Goal: Transaction & Acquisition: Purchase product/service

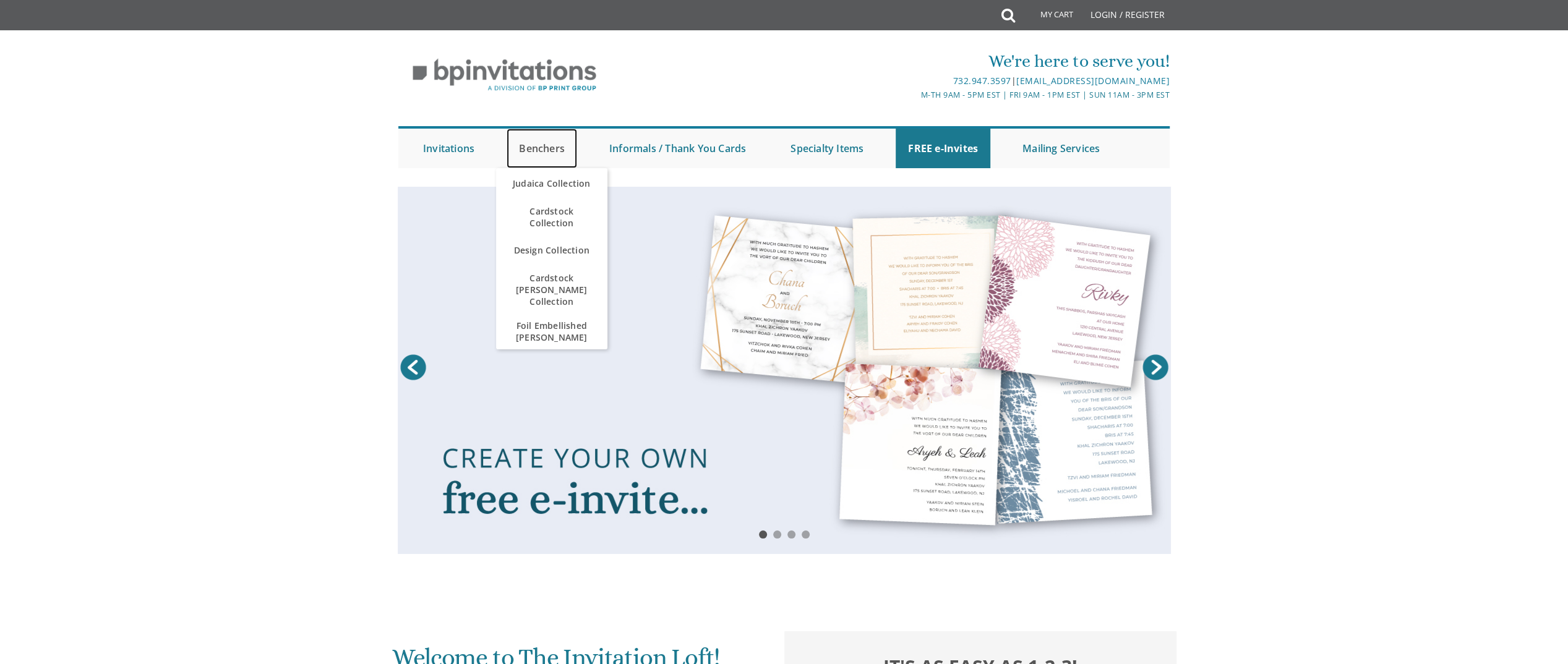
click at [557, 149] on link "Benchers" at bounding box center [541, 149] width 70 height 40
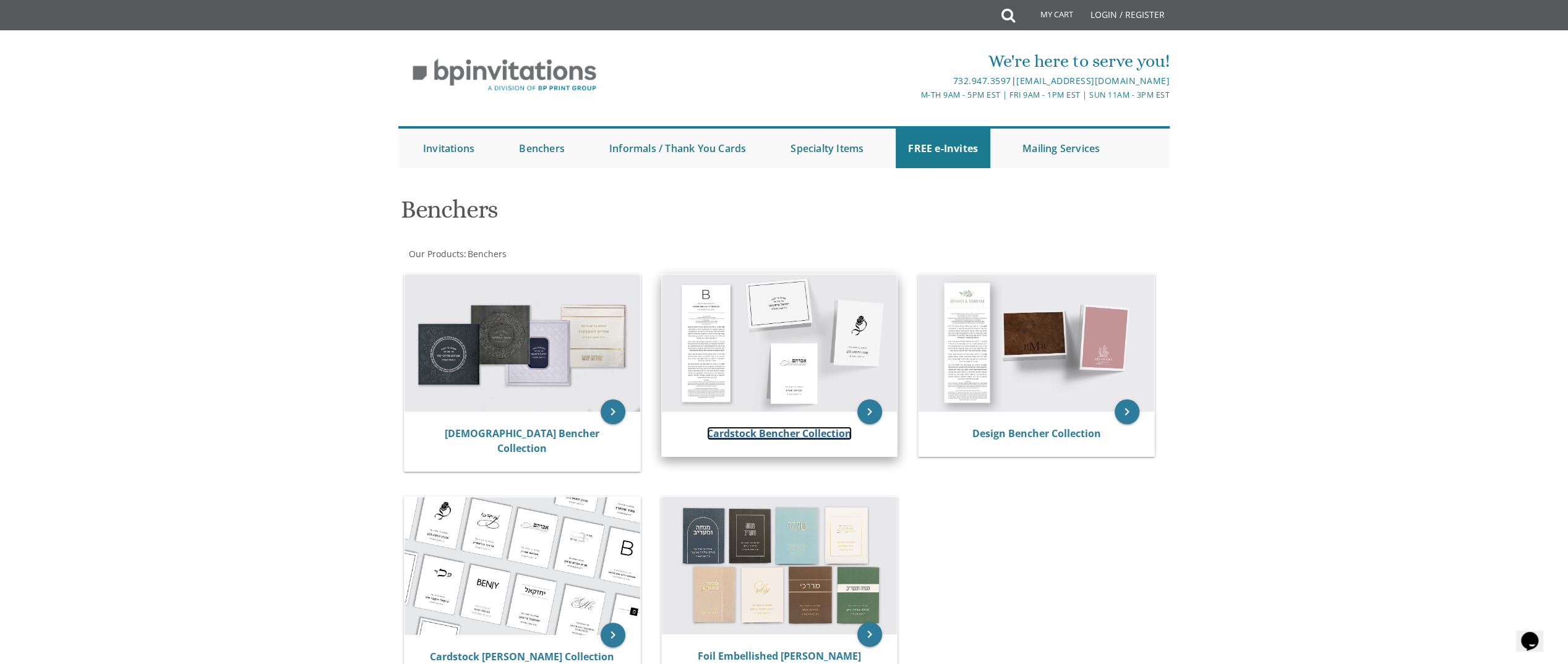
click at [783, 434] on link "Cardstock Bencher Collection" at bounding box center [779, 433] width 145 height 14
click at [777, 436] on link "Cardstock Bencher Collection" at bounding box center [779, 433] width 145 height 14
click at [879, 406] on icon "keyboard_arrow_right" at bounding box center [869, 412] width 24 height 24
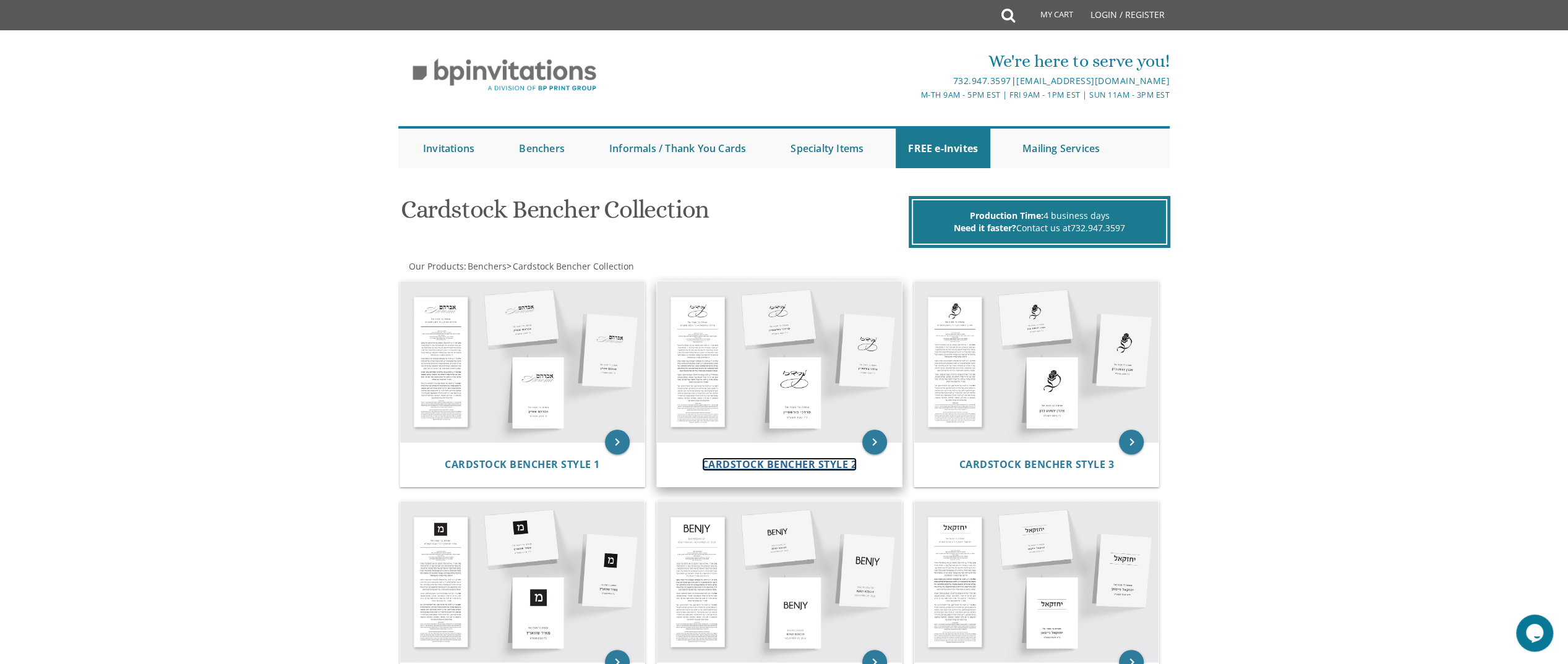
click at [811, 457] on span "Cardstock Bencher Style 2" at bounding box center [779, 464] width 156 height 14
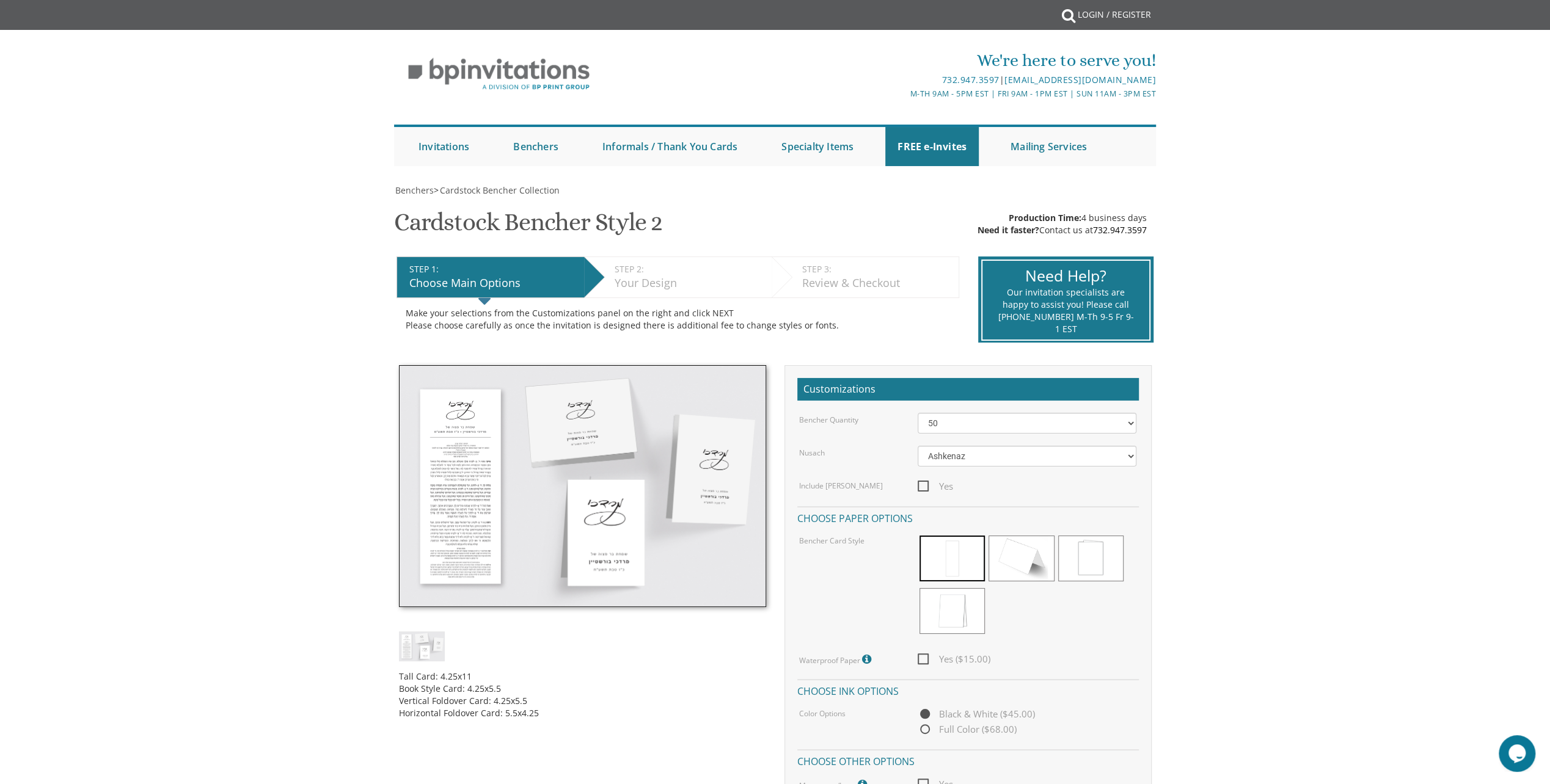
click at [470, 531] on img at bounding box center [582, 486] width 367 height 242
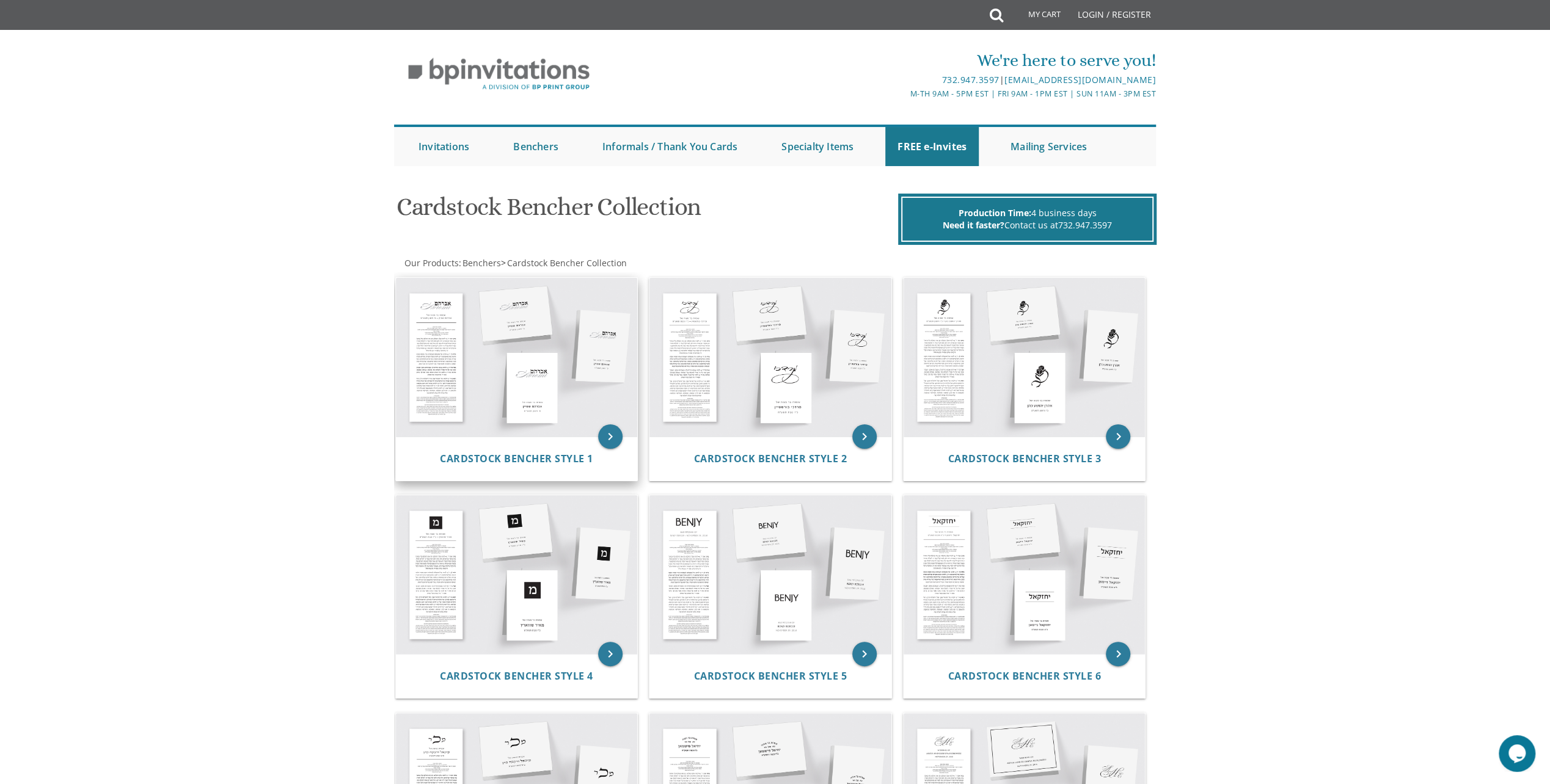
scroll to position [608, 0]
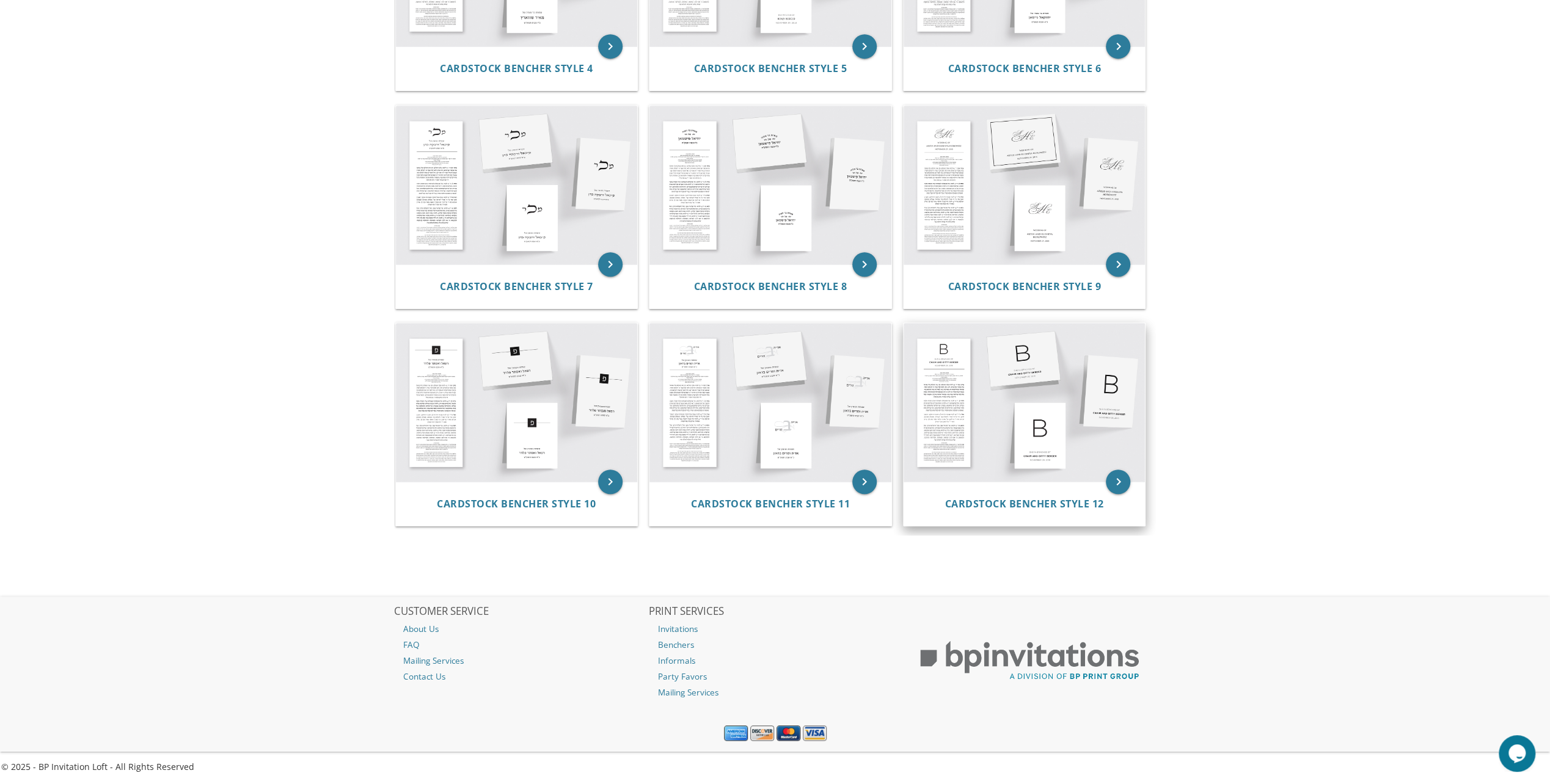
click at [953, 425] on img at bounding box center [1024, 402] width 242 height 159
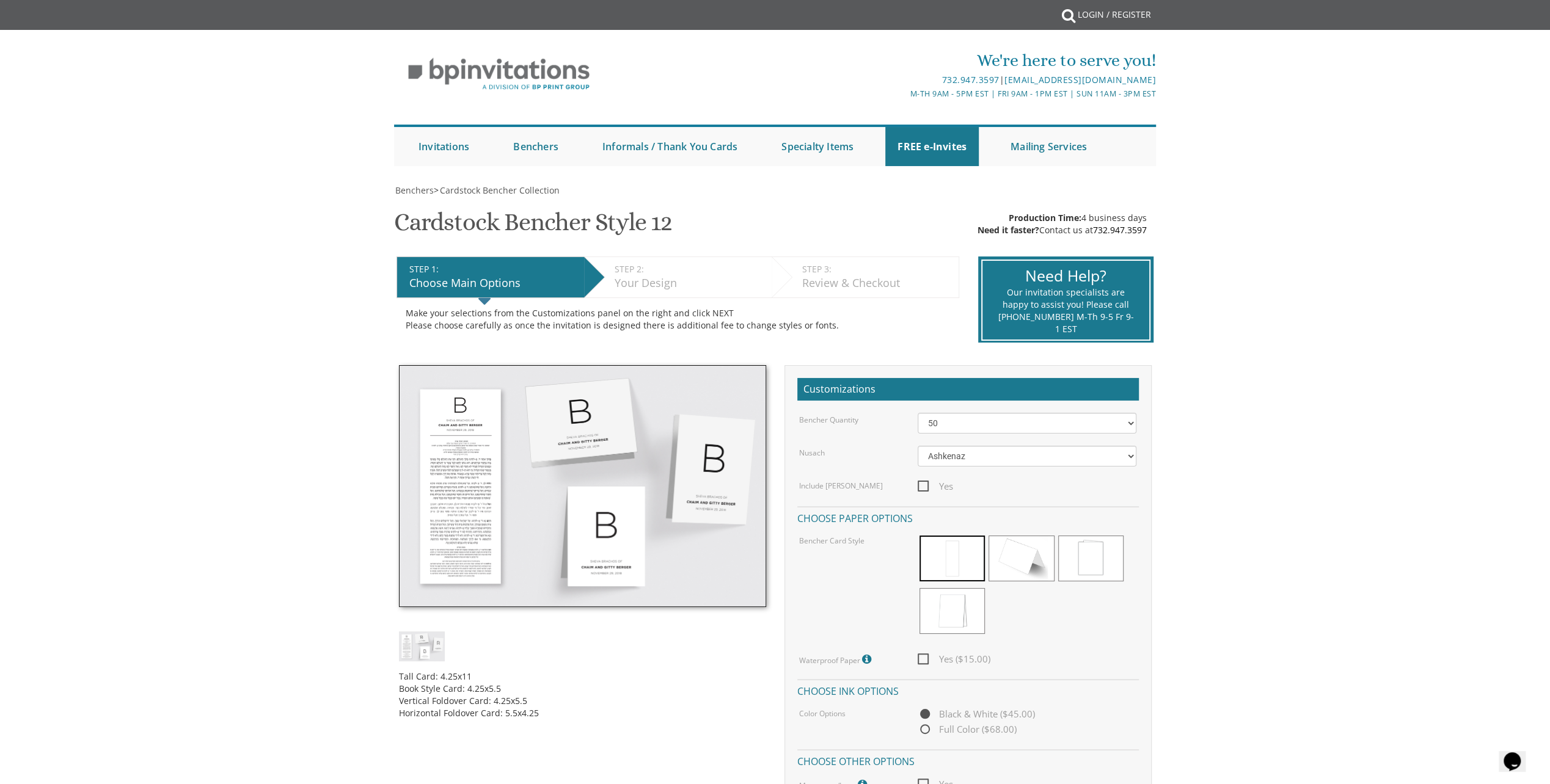
click at [460, 432] on img at bounding box center [582, 486] width 367 height 242
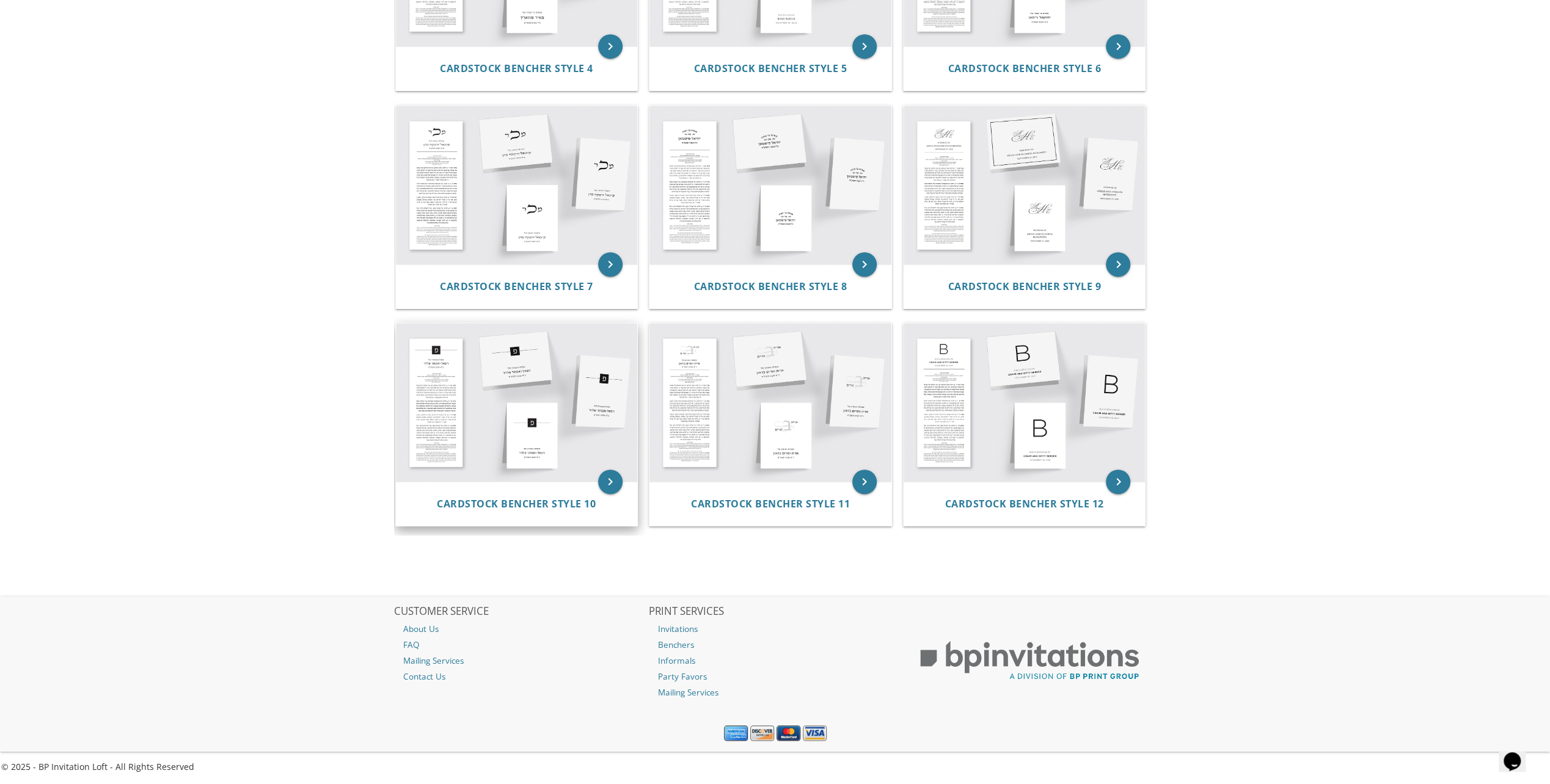
click at [431, 416] on img at bounding box center [516, 402] width 242 height 159
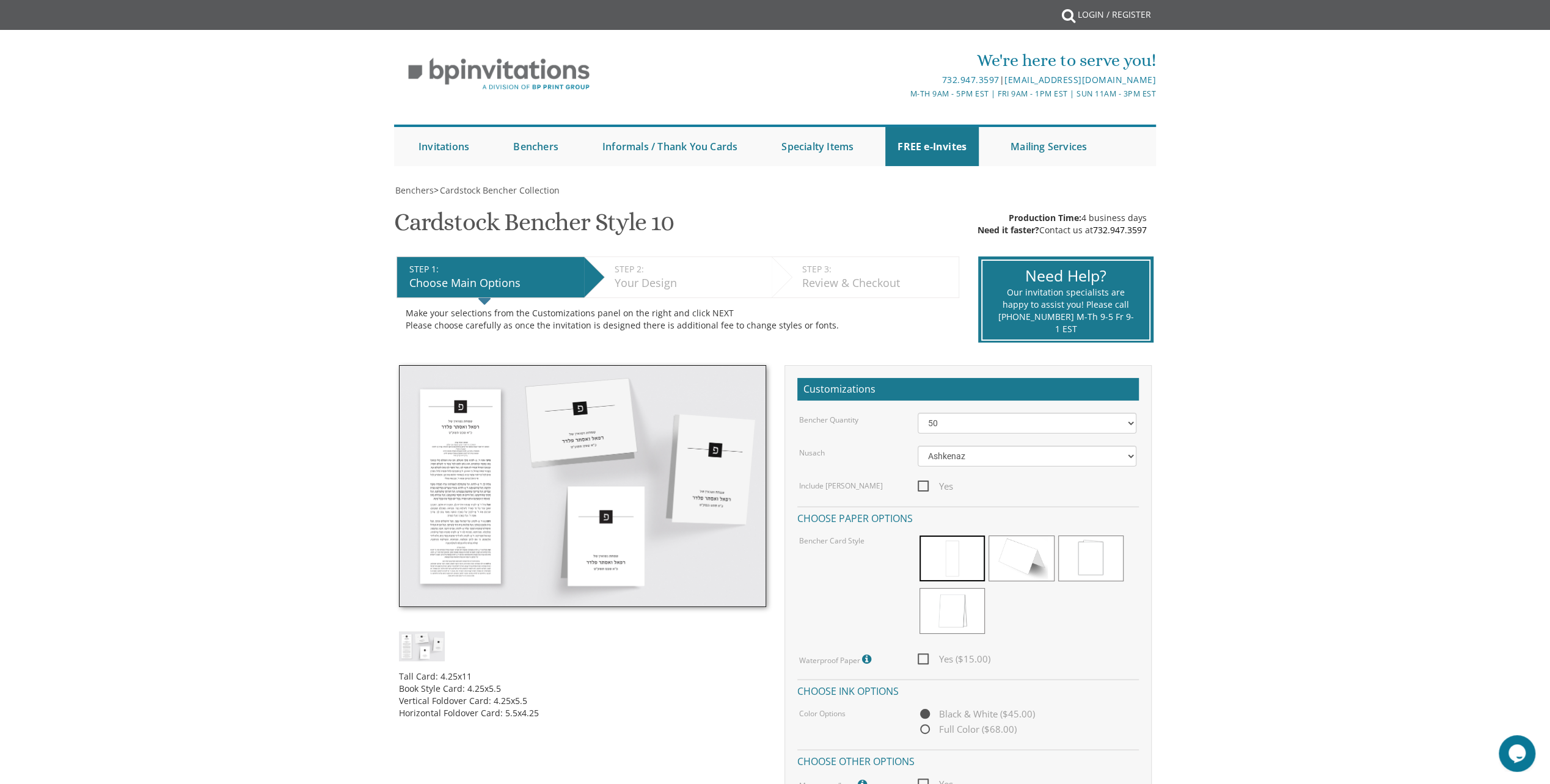
click at [468, 539] on img at bounding box center [582, 486] width 367 height 242
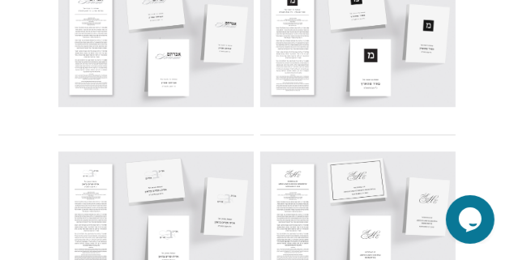
scroll to position [1725, 0]
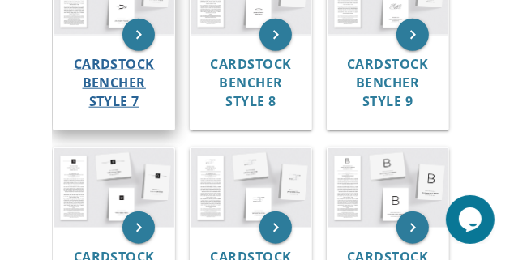
scroll to position [657, 0]
